Goal: Obtain resource: Download file/media

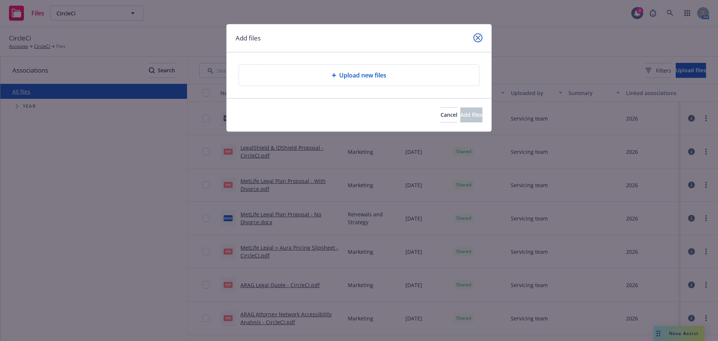
click at [476, 36] on icon "close" at bounding box center [478, 38] width 4 height 4
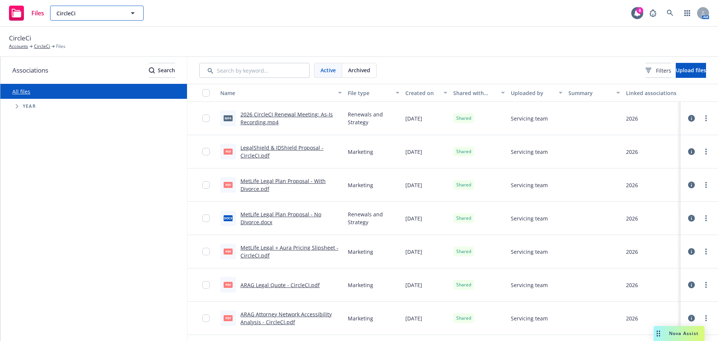
click at [89, 17] on span "CircleCi" at bounding box center [88, 13] width 65 height 8
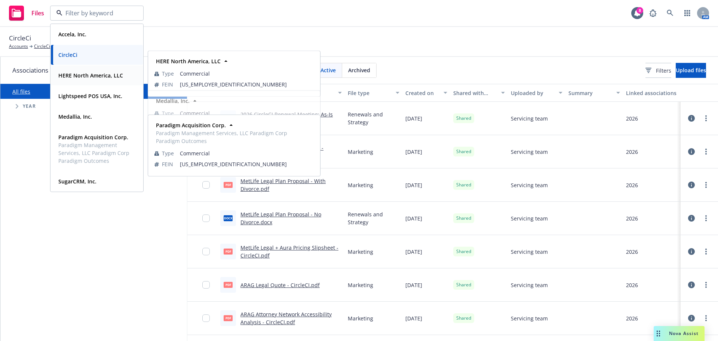
click at [79, 78] on strong "HERE North America, LLC" at bounding box center [90, 75] width 65 height 7
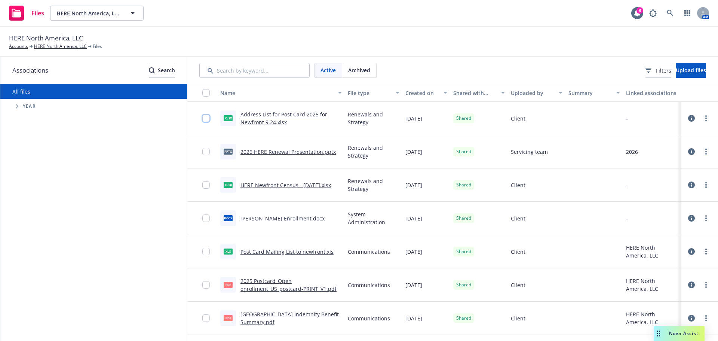
click at [202, 118] on input "checkbox" at bounding box center [205, 117] width 7 height 7
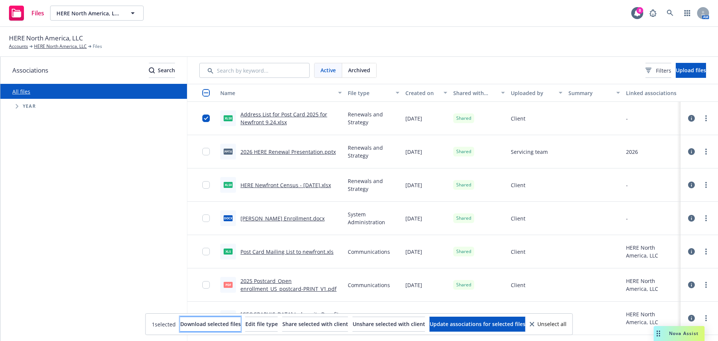
click at [180, 324] on span "Download selected files" at bounding box center [210, 323] width 61 height 7
click at [140, 238] on div "All files Accessibility guide for tree Tree Example. Navigate the tree with the…" at bounding box center [93, 212] width 187 height 257
